Goal: Task Accomplishment & Management: Complete application form

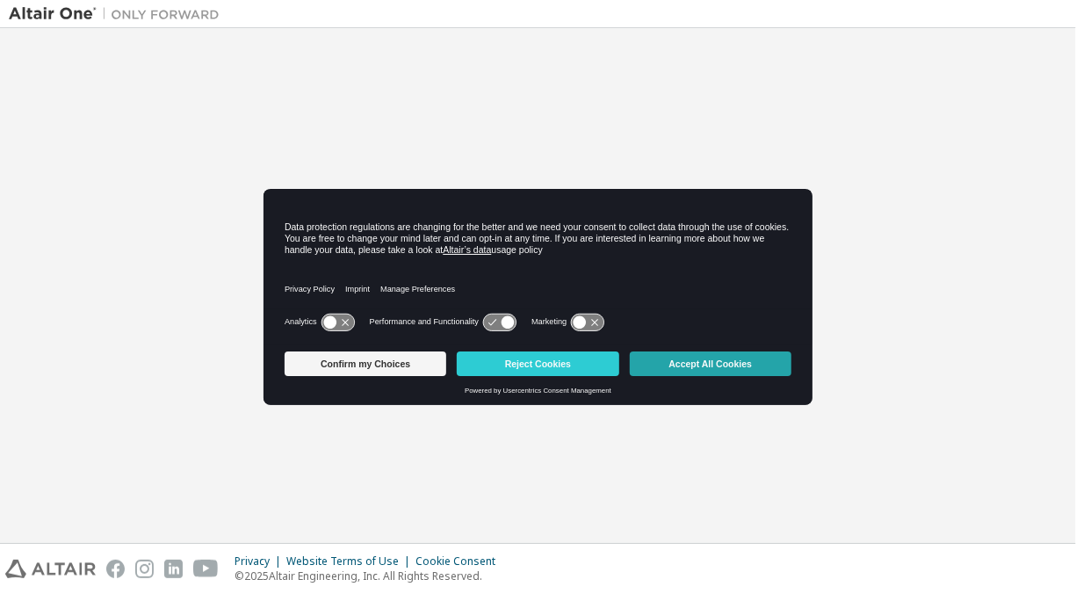
click at [713, 376] on button "Accept All Cookies" at bounding box center [711, 363] width 162 height 25
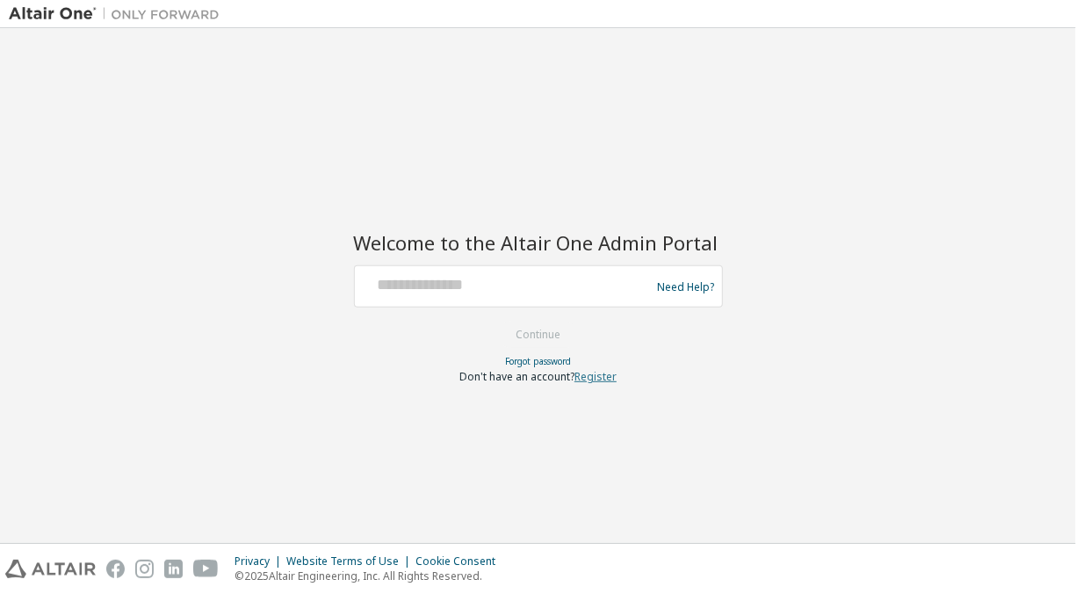
click at [617, 377] on link "Register" at bounding box center [596, 376] width 42 height 15
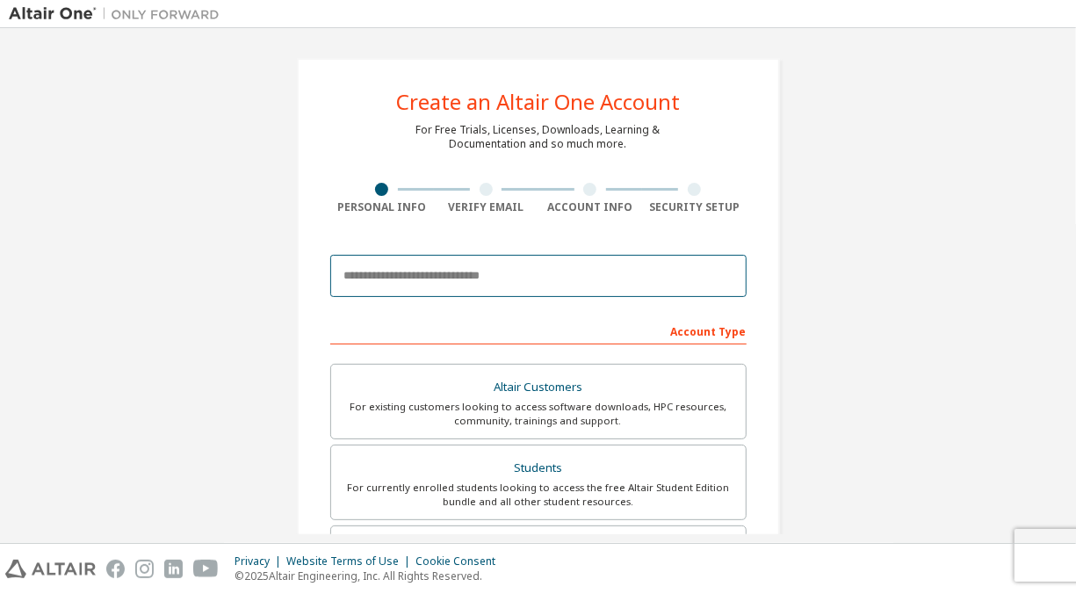
click at [422, 292] on input "email" at bounding box center [538, 276] width 416 height 42
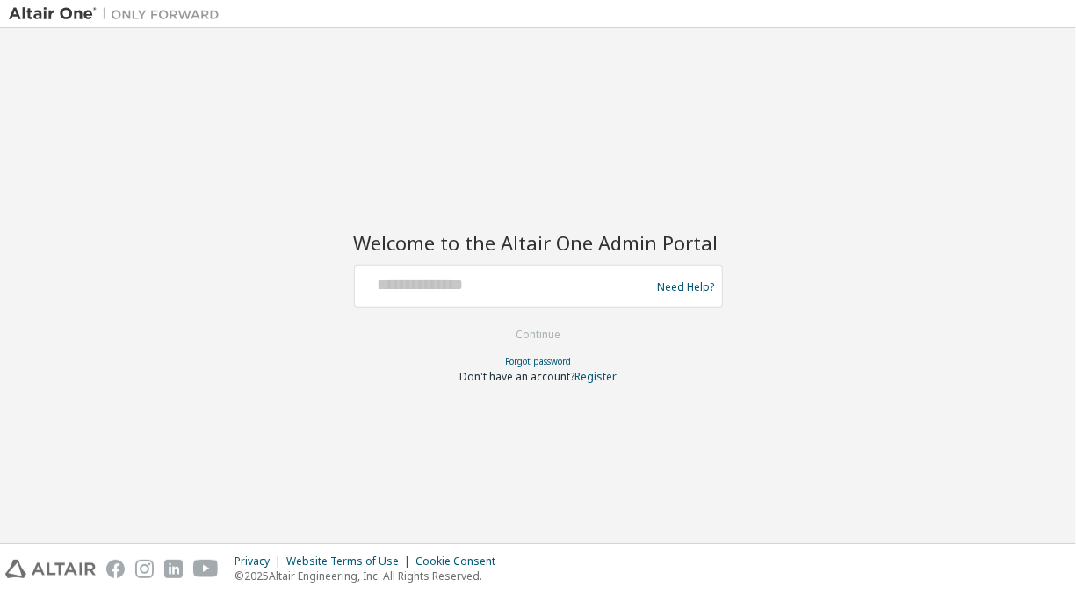
click at [836, 32] on div "Welcome to the Altair One Admin Portal Need Help? Please make sure that you pro…" at bounding box center [538, 285] width 1076 height 515
click at [990, 233] on div "Welcome to the Altair One Admin Portal Need Help? Please make sure that you pro…" at bounding box center [538, 285] width 1059 height 497
